Goal: Task Accomplishment & Management: Use online tool/utility

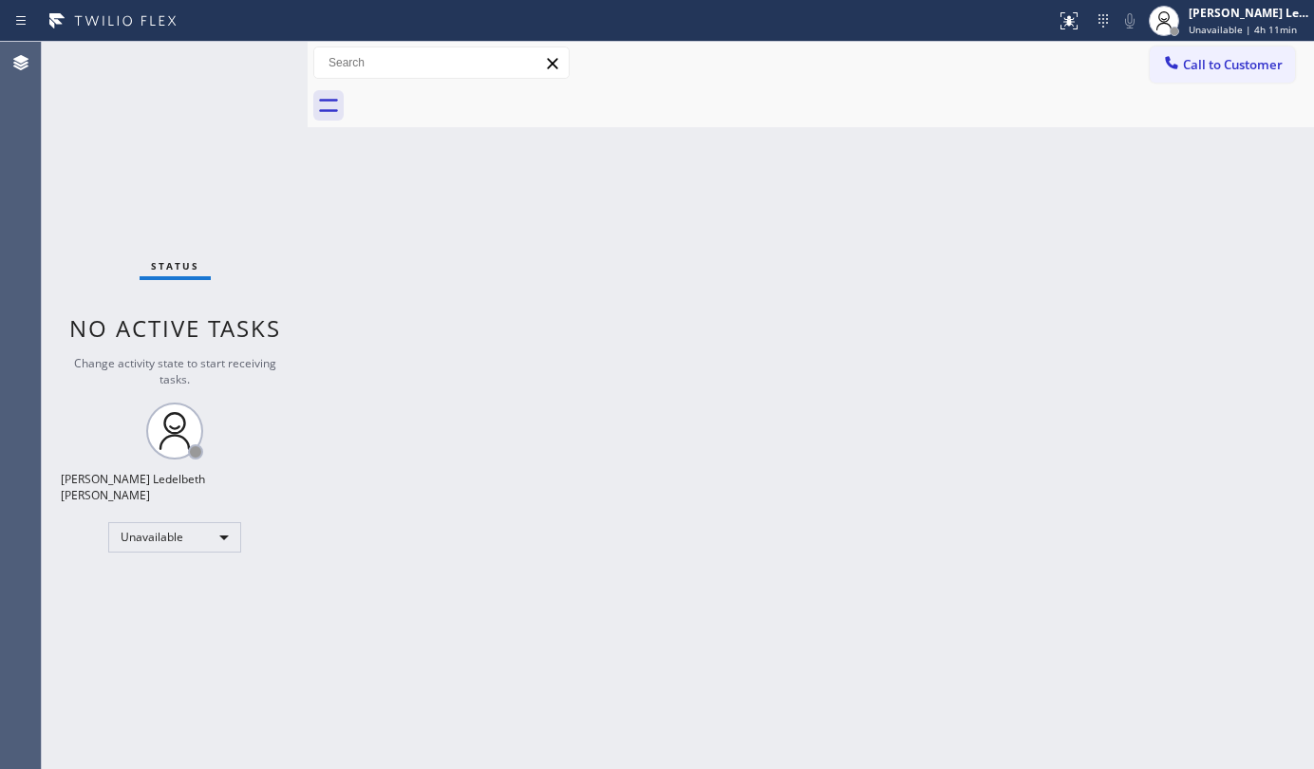
click at [191, 530] on div "Unavailable" at bounding box center [174, 537] width 133 height 30
click at [183, 619] on li "Break" at bounding box center [173, 626] width 128 height 23
click at [172, 528] on div "Break" at bounding box center [174, 537] width 133 height 30
click at [144, 522] on div "Break" at bounding box center [174, 537] width 133 height 30
click at [157, 604] on li "Unavailable" at bounding box center [173, 602] width 128 height 23
